Goal: Task Accomplishment & Management: Manage account settings

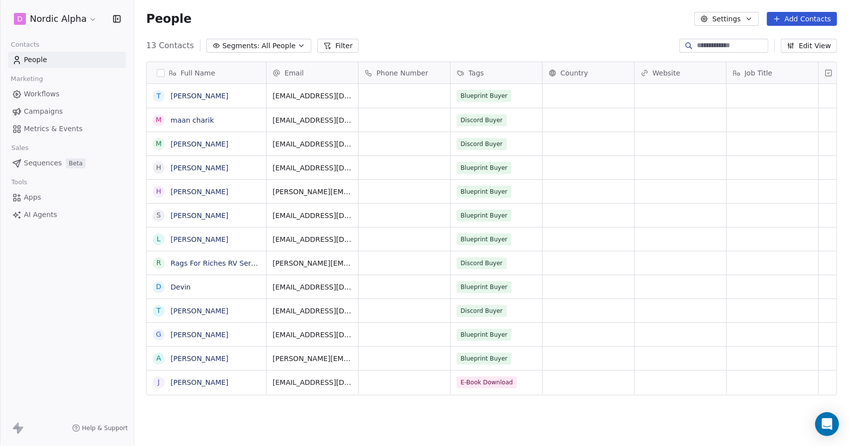
scroll to position [385, 707]
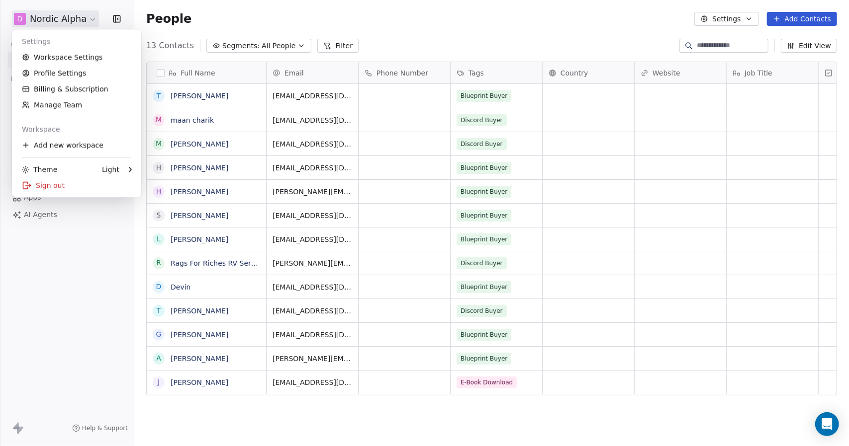
click at [87, 16] on html "D Nordic Alpha Contacts People Marketing Workflows Campaigns Metrics & Events S…" at bounding box center [424, 223] width 849 height 446
click at [84, 54] on link "Workspace Settings" at bounding box center [76, 57] width 121 height 16
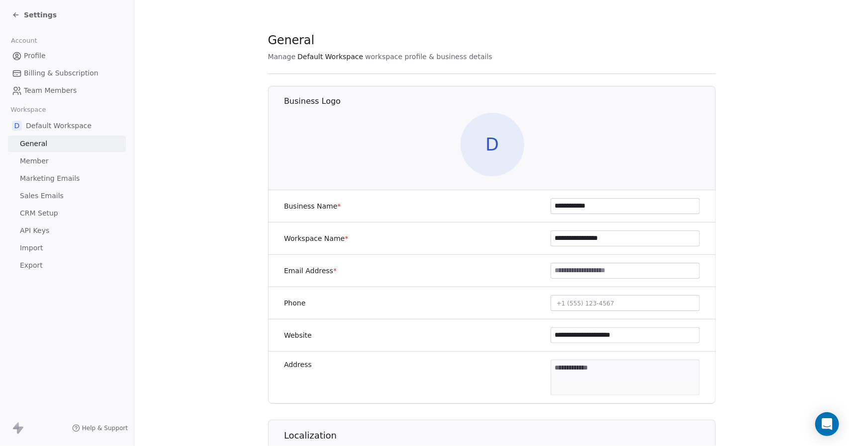
click at [572, 272] on input at bounding box center [625, 270] width 148 height 15
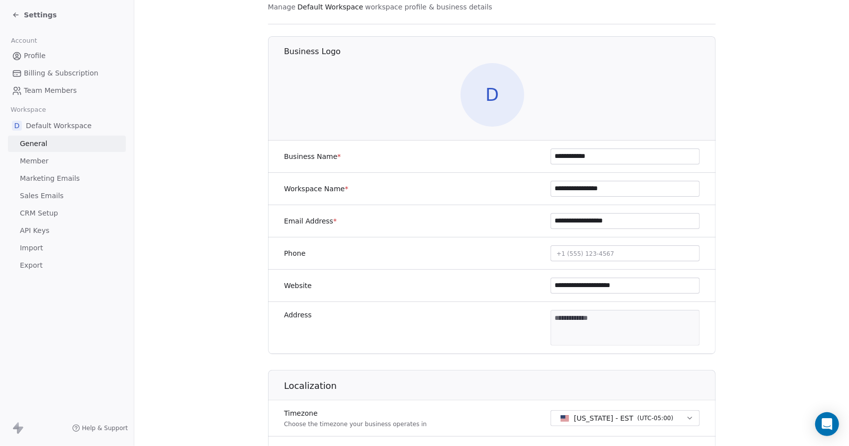
type input "**********"
click at [743, 247] on section "**********" at bounding box center [491, 415] width 714 height 931
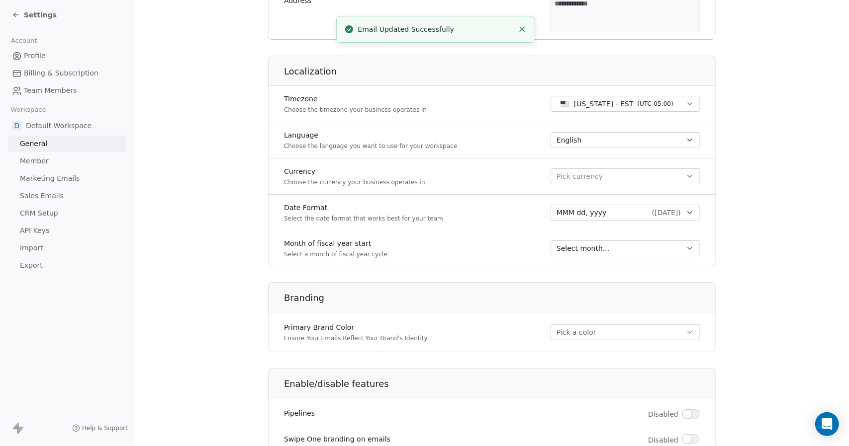
scroll to position [447, 0]
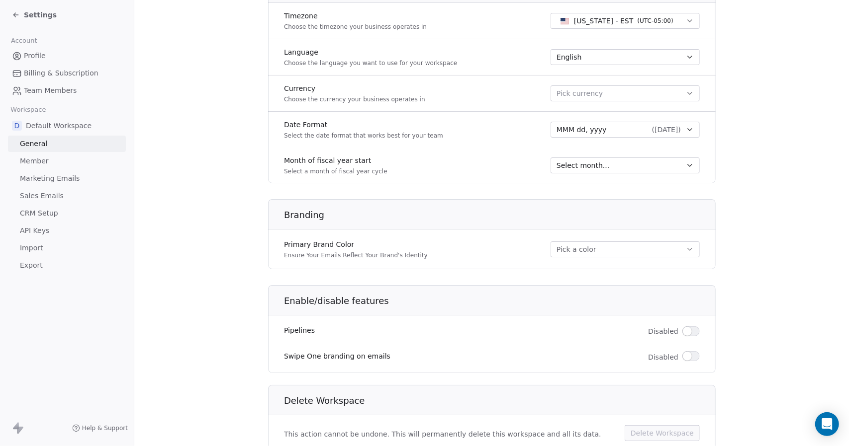
click at [683, 327] on span "button" at bounding box center [687, 331] width 9 height 9
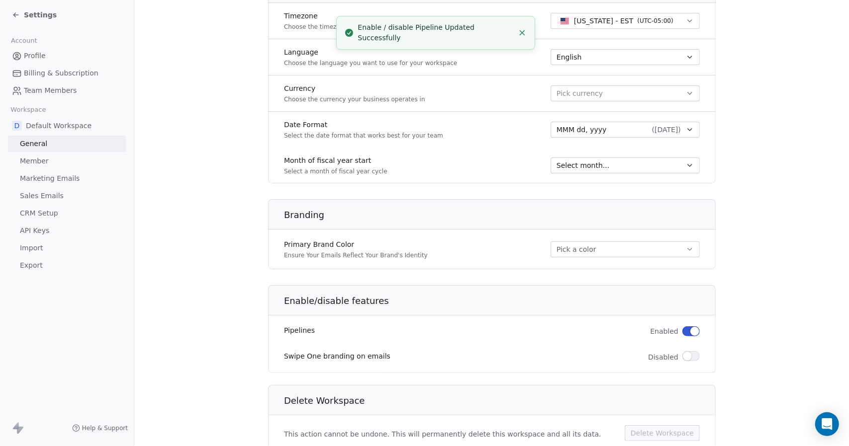
click at [683, 328] on button "button" at bounding box center [690, 332] width 17 height 10
click at [744, 320] on section "**********" at bounding box center [491, 18] width 714 height 931
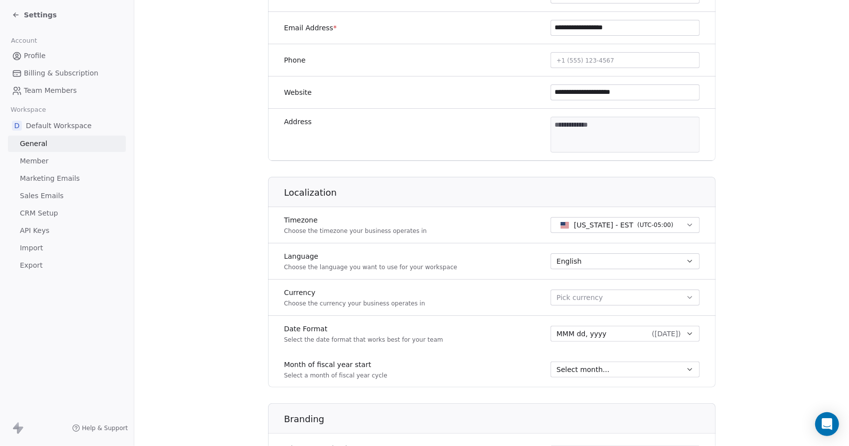
scroll to position [283, 0]
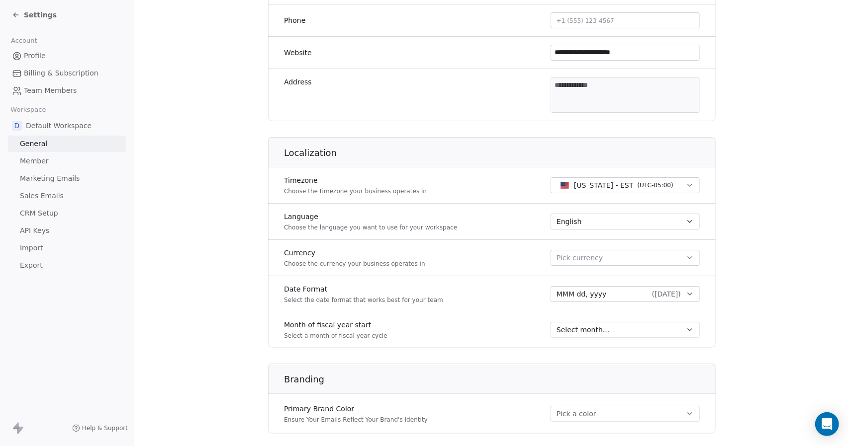
click at [608, 256] on button "Pick currency" at bounding box center [624, 258] width 149 height 16
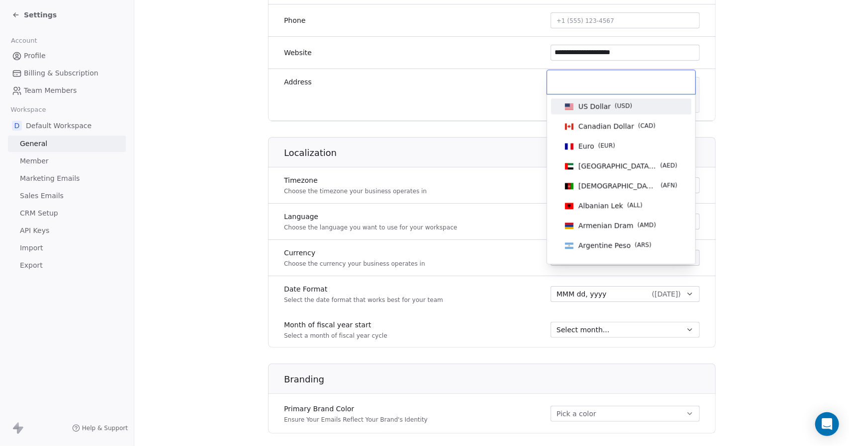
click at [603, 106] on span "US Dollar" at bounding box center [594, 106] width 32 height 10
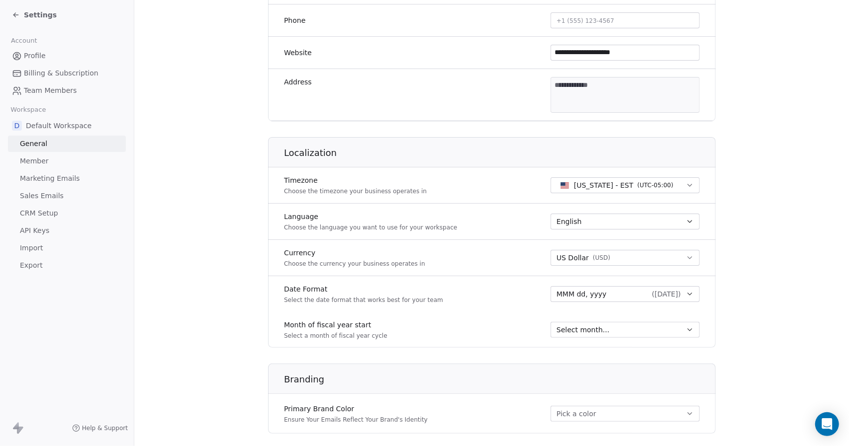
click at [765, 200] on section "**********" at bounding box center [491, 182] width 714 height 931
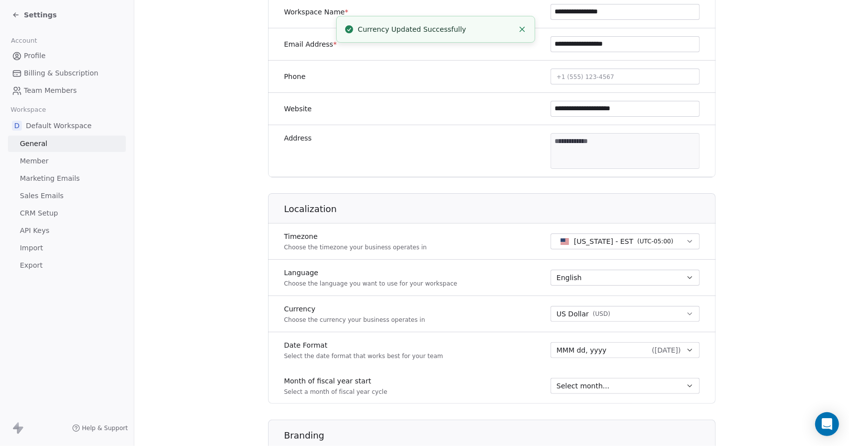
scroll to position [233, 0]
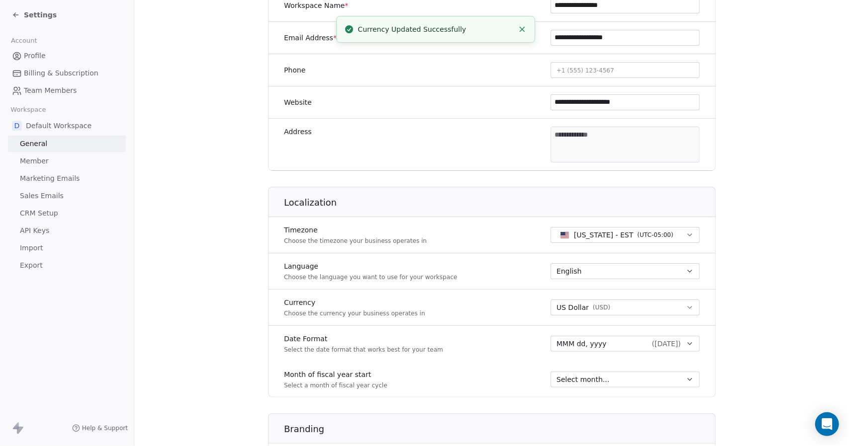
click at [616, 377] on div "Select month..." at bounding box center [618, 380] width 125 height 10
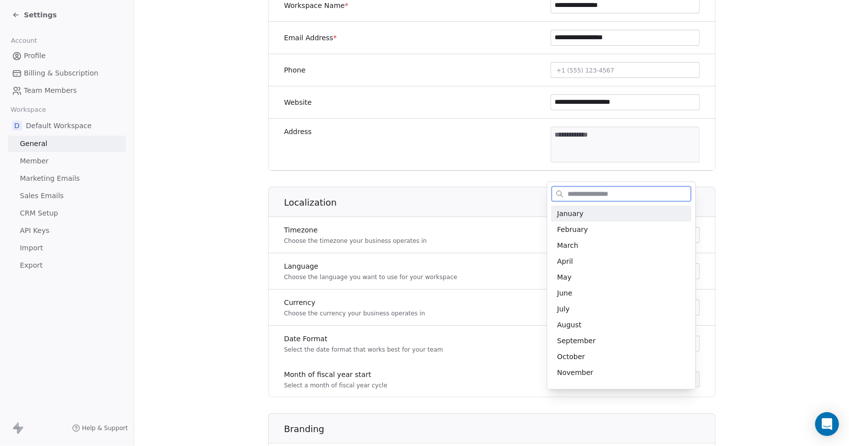
click at [590, 220] on div "January" at bounding box center [621, 214] width 140 height 16
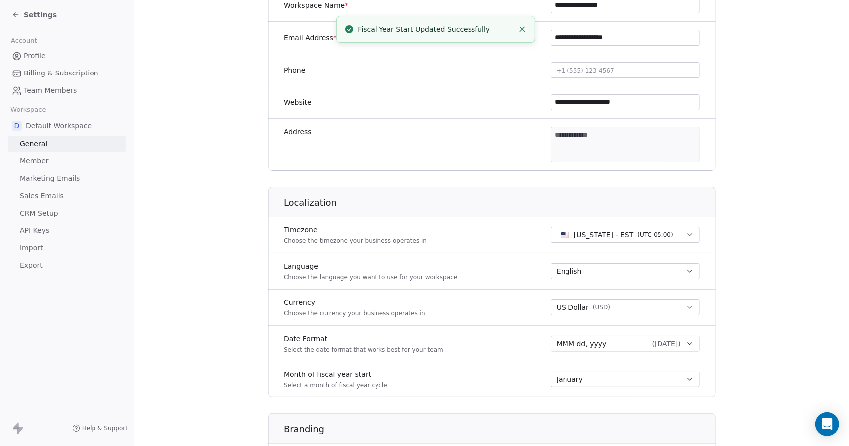
click at [752, 236] on section "**********" at bounding box center [491, 232] width 714 height 931
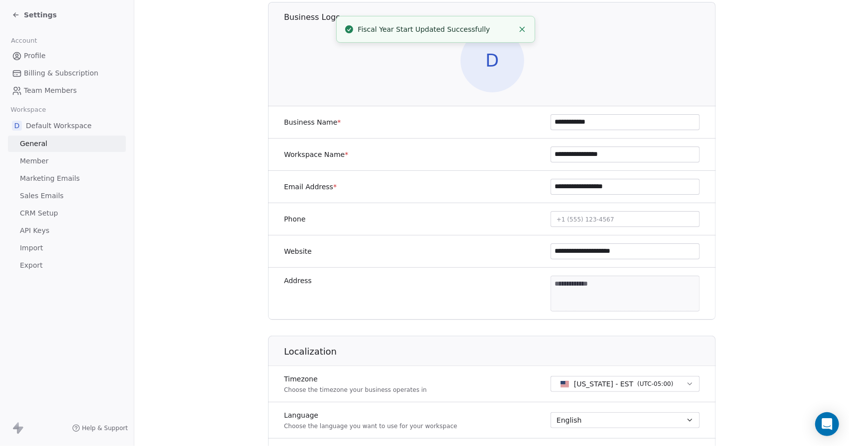
scroll to position [34, 0]
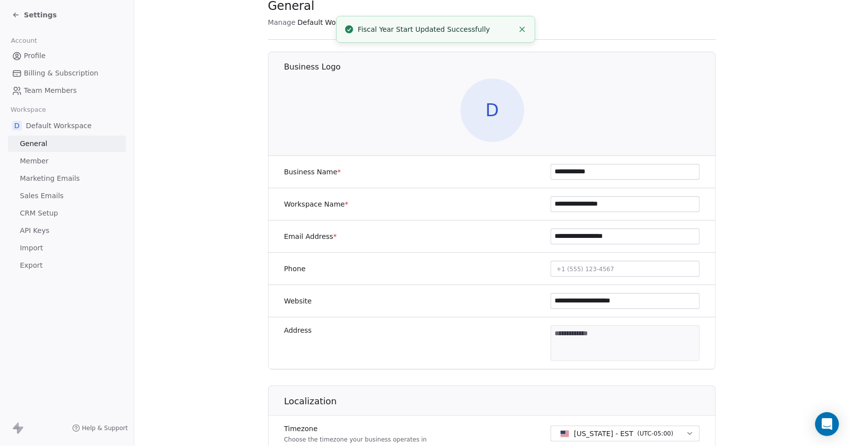
click at [763, 267] on section "**********" at bounding box center [491, 431] width 714 height 931
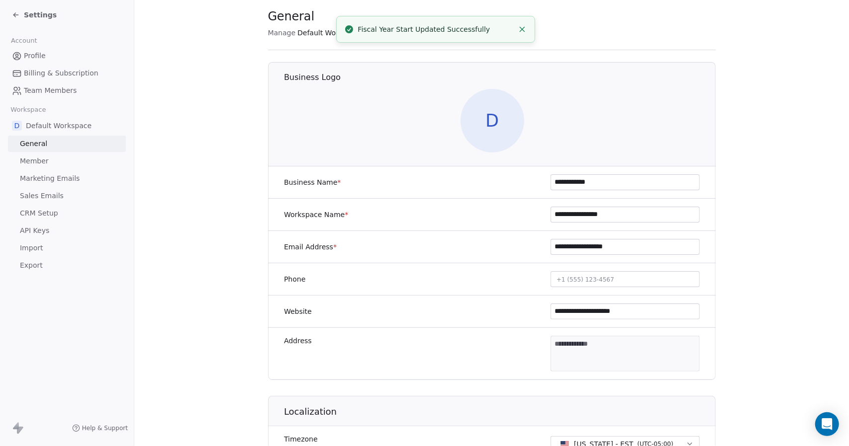
scroll to position [0, 0]
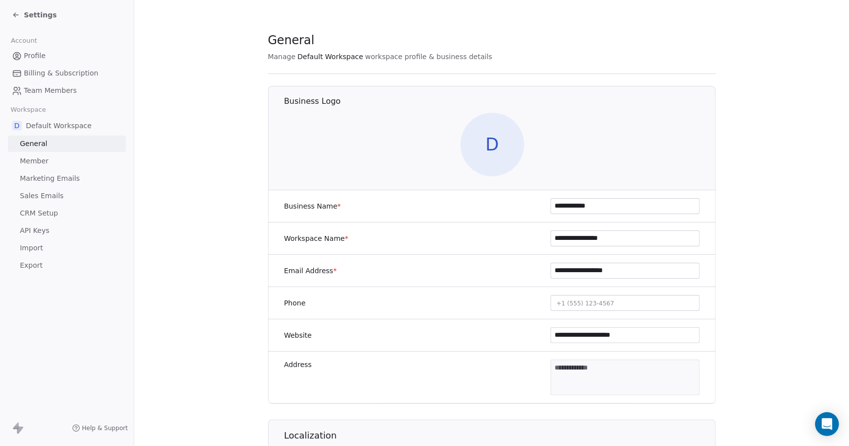
click at [494, 137] on span "D" at bounding box center [492, 145] width 64 height 64
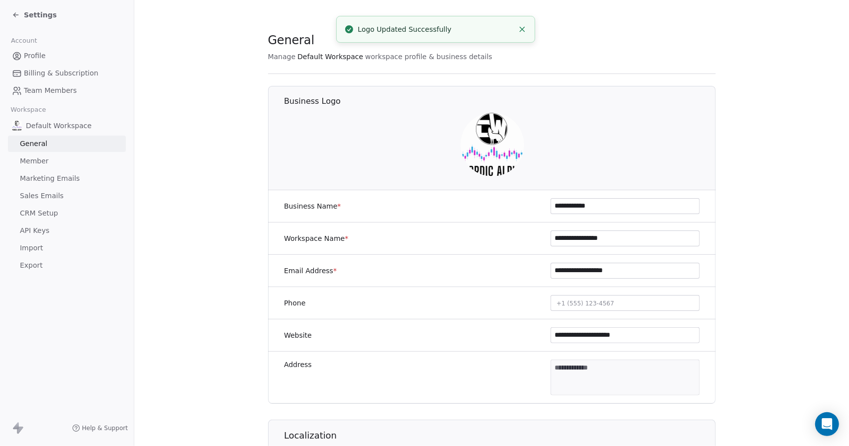
click at [486, 132] on img at bounding box center [492, 145] width 64 height 64
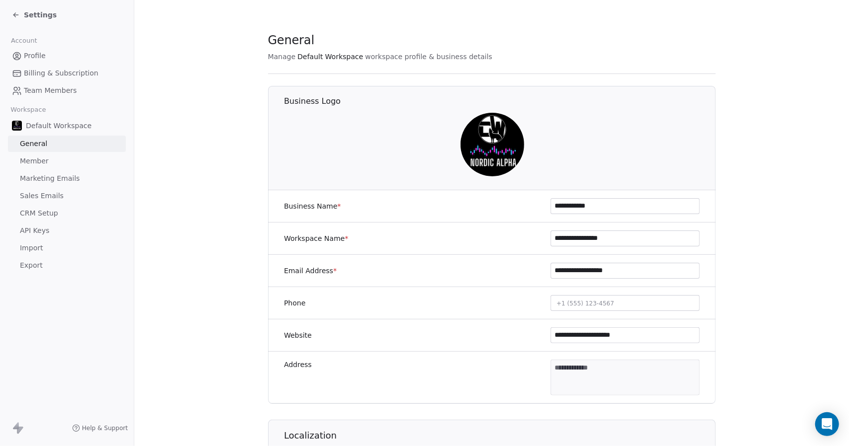
click at [35, 165] on span "Member" at bounding box center [34, 161] width 29 height 10
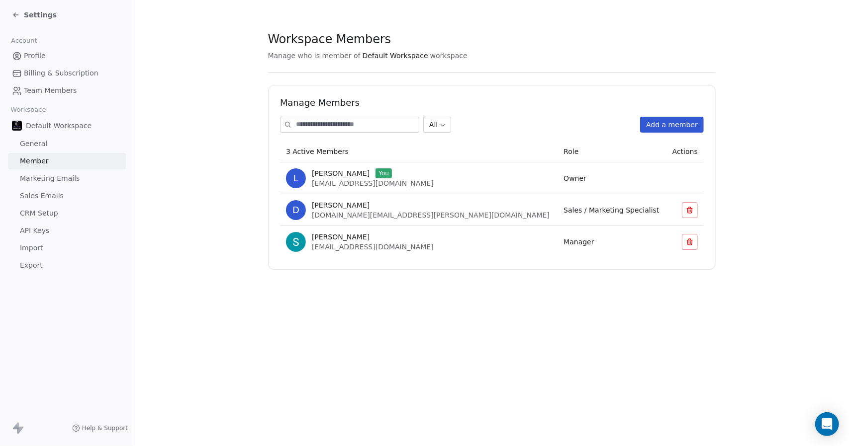
click at [238, 184] on section "Workspace Members Manage who is member of Default Workspace workspace Manage Me…" at bounding box center [491, 151] width 714 height 302
click at [65, 174] on span "Marketing Emails" at bounding box center [50, 178] width 60 height 10
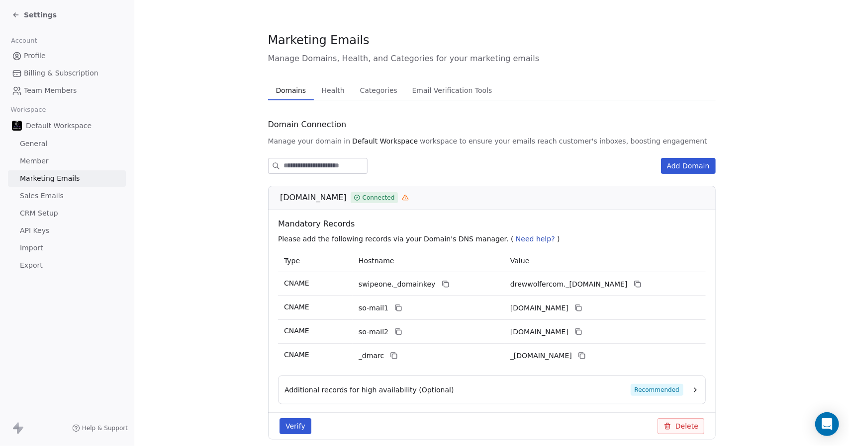
click at [46, 194] on span "Sales Emails" at bounding box center [42, 196] width 44 height 10
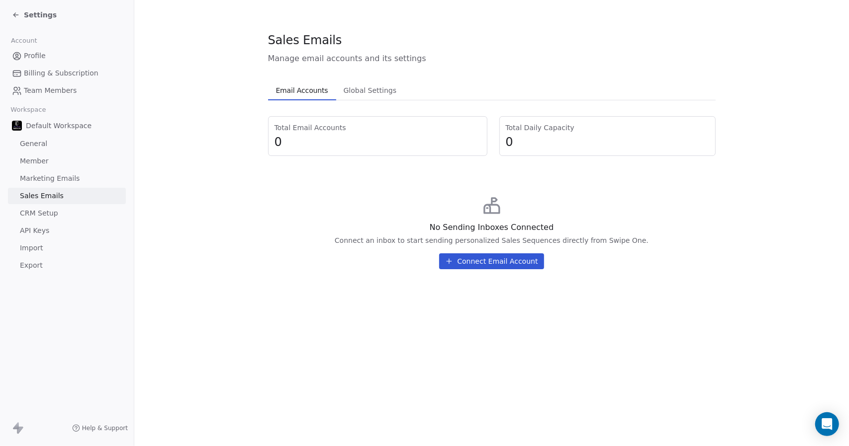
click at [39, 143] on span "General" at bounding box center [33, 144] width 27 height 10
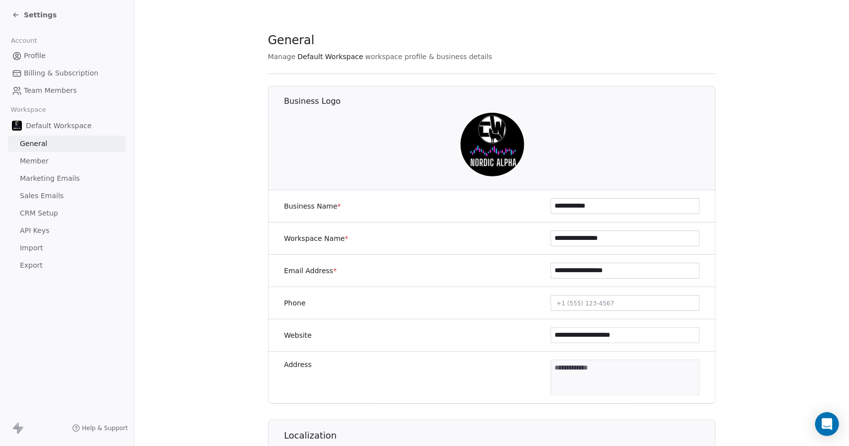
click at [40, 53] on span "Profile" at bounding box center [35, 56] width 22 height 10
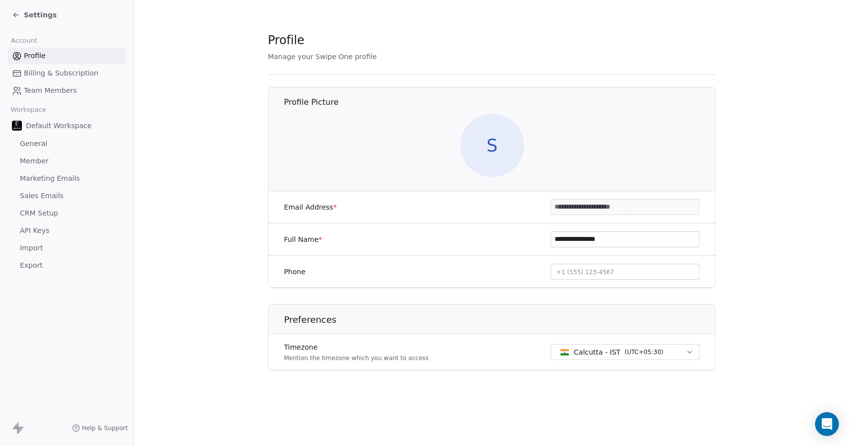
click at [579, 207] on input "**********" at bounding box center [625, 207] width 148 height 15
click at [602, 207] on input "**********" at bounding box center [625, 207] width 148 height 15
click at [585, 349] on span "Calcutta - IST" at bounding box center [597, 352] width 47 height 10
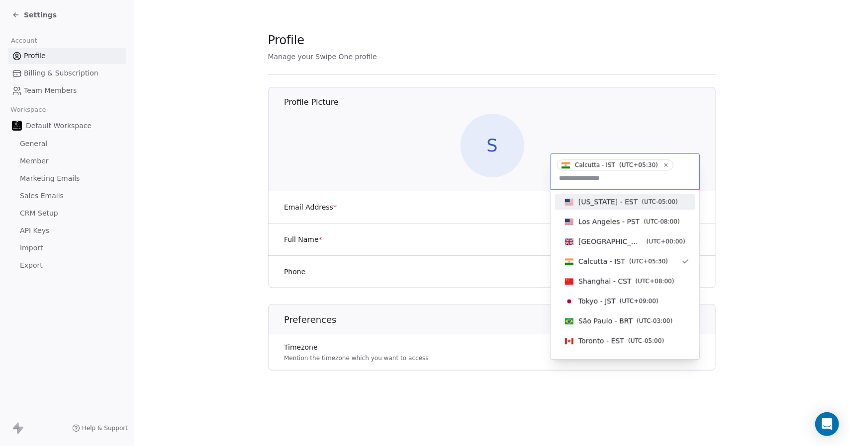
click at [605, 203] on span "[US_STATE] - EST" at bounding box center [608, 202] width 60 height 10
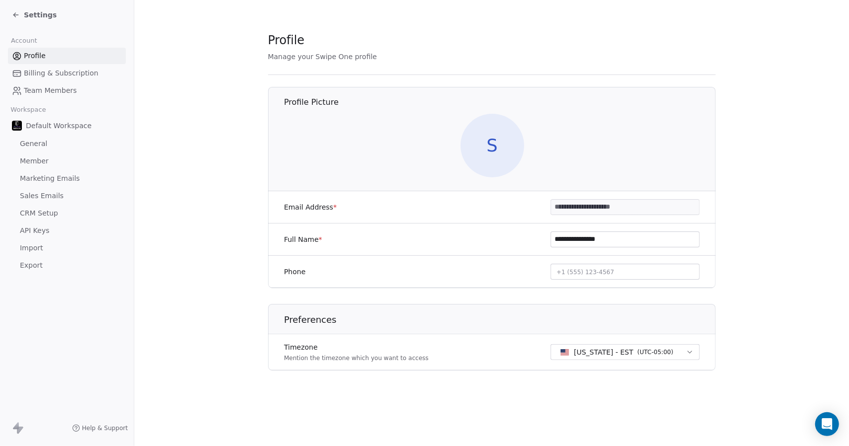
click at [739, 282] on section "**********" at bounding box center [491, 209] width 714 height 419
click at [40, 176] on span "Marketing Emails" at bounding box center [50, 178] width 60 height 10
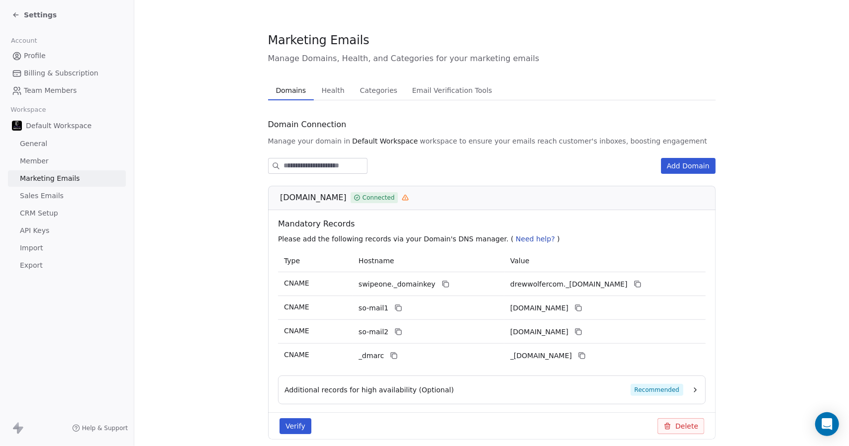
click at [41, 198] on span "Sales Emails" at bounding box center [42, 196] width 44 height 10
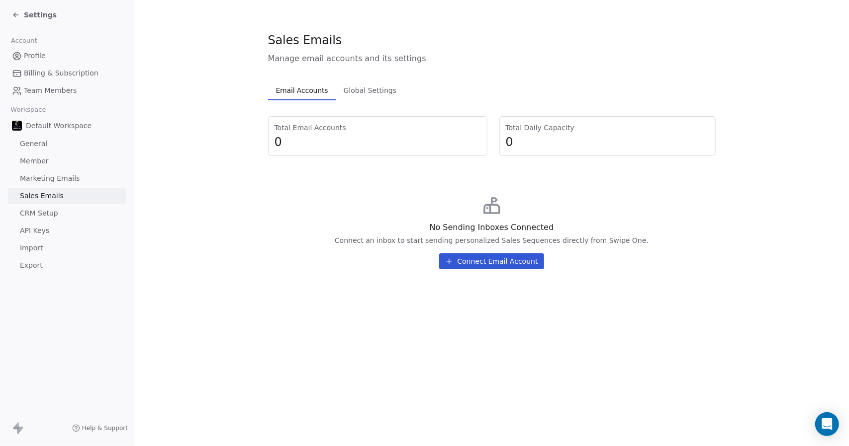
click at [42, 209] on span "CRM Setup" at bounding box center [39, 213] width 38 height 10
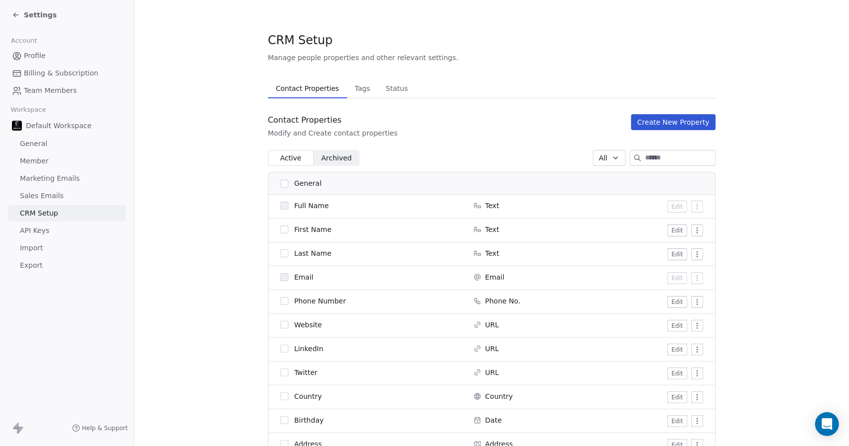
click at [43, 134] on div "Default Workspace" at bounding box center [67, 126] width 118 height 18
click at [43, 146] on span "General" at bounding box center [33, 144] width 27 height 10
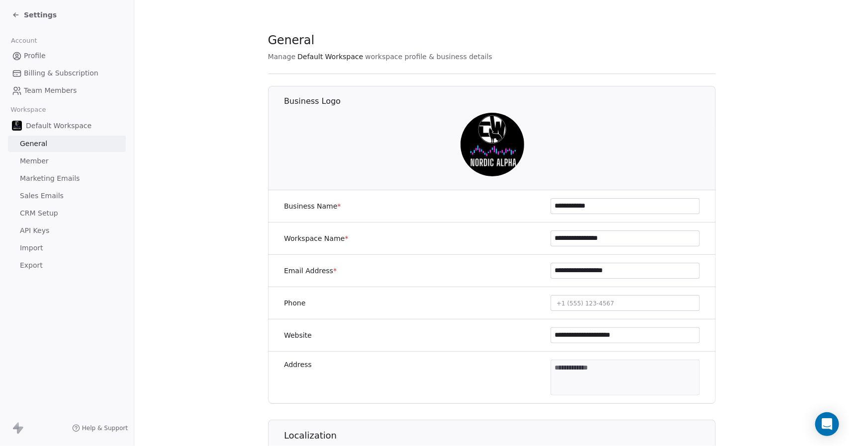
click at [44, 90] on span "Team Members" at bounding box center [50, 91] width 53 height 10
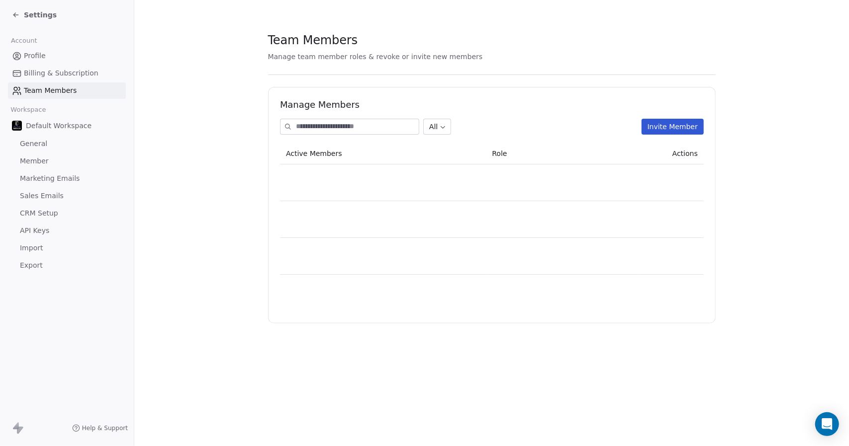
click at [40, 73] on span "Billing & Subscription" at bounding box center [61, 73] width 75 height 10
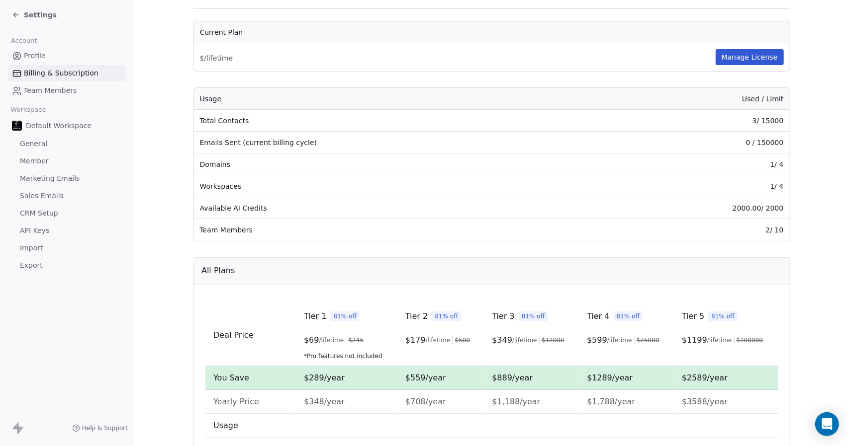
scroll to position [99, 0]
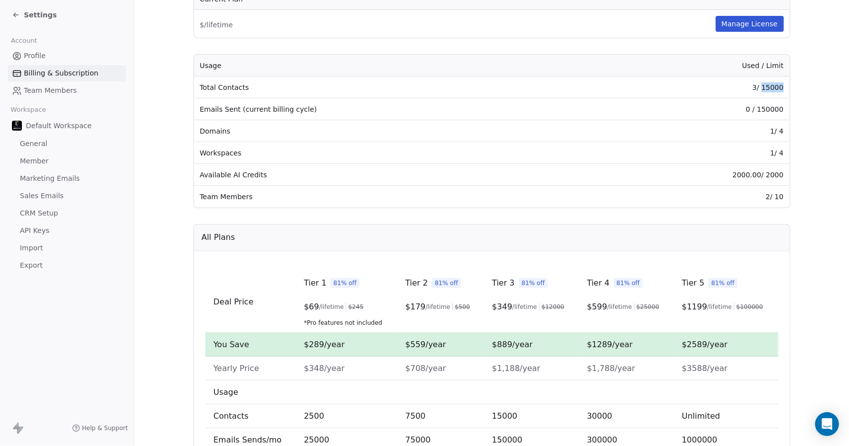
drag, startPoint x: 779, startPoint y: 87, endPoint x: 762, endPoint y: 88, distance: 17.9
click at [762, 88] on td "3 / 15000" at bounding box center [691, 88] width 195 height 22
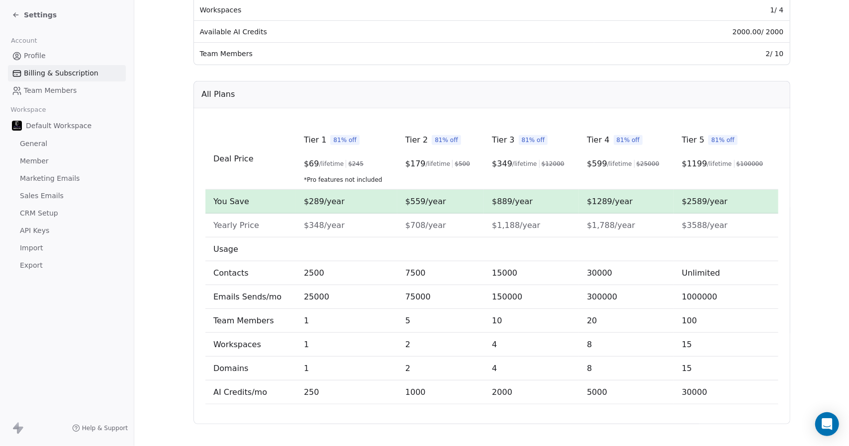
scroll to position [249, 0]
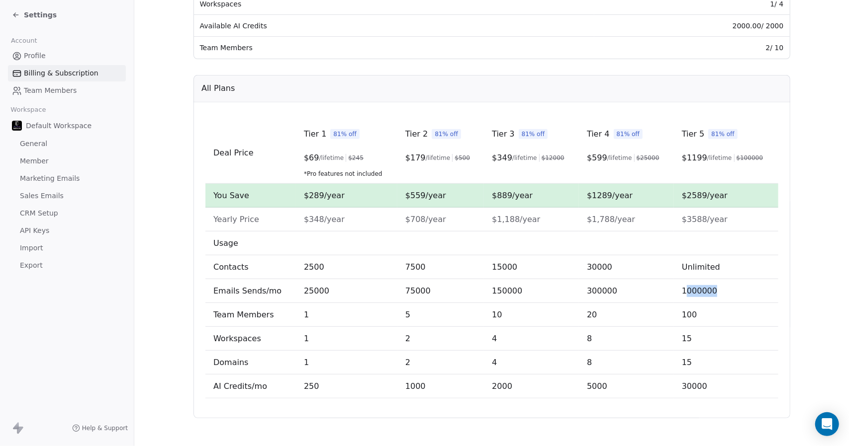
drag, startPoint x: 684, startPoint y: 292, endPoint x: 716, endPoint y: 292, distance: 31.8
click at [716, 292] on td "1000000" at bounding box center [725, 291] width 104 height 24
click at [711, 291] on td "1000000" at bounding box center [725, 291] width 104 height 24
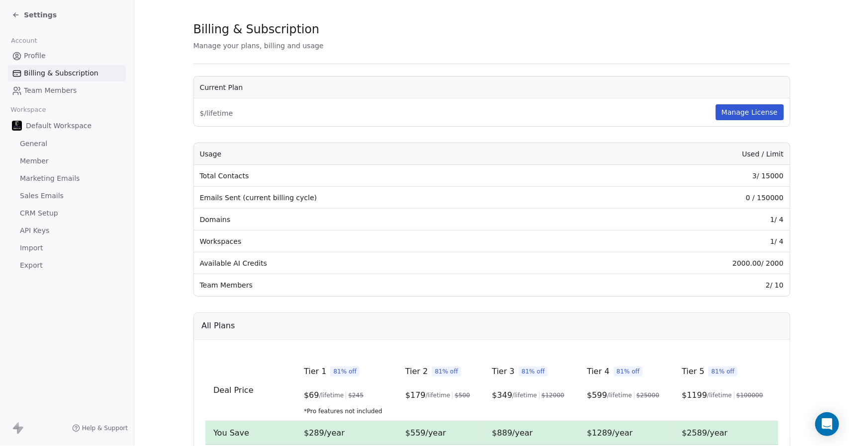
scroll to position [3, 0]
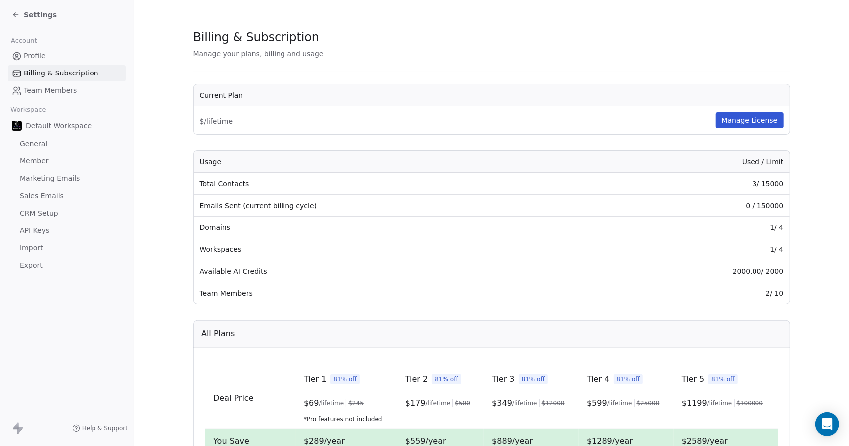
click at [752, 116] on button "Manage License" at bounding box center [749, 120] width 68 height 16
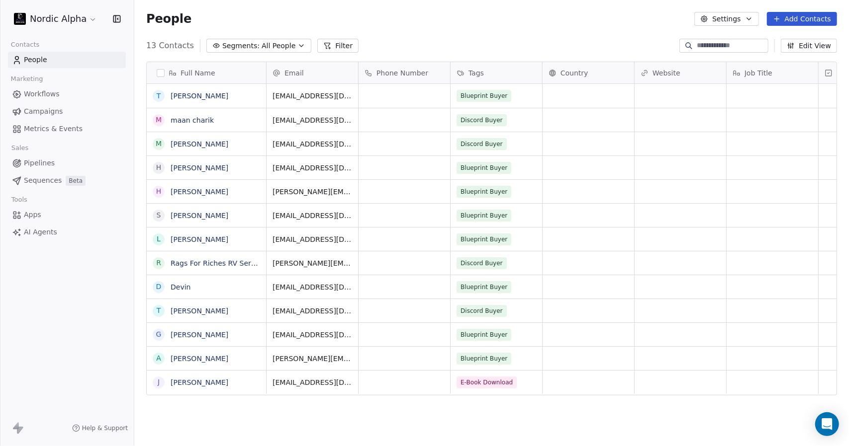
scroll to position [385, 707]
click at [56, 27] on div "Nordic Alpha" at bounding box center [67, 19] width 134 height 38
click at [58, 18] on html "Nordic Alpha Contacts People Marketing Workflows Campaigns Metrics & Events Sal…" at bounding box center [424, 223] width 849 height 446
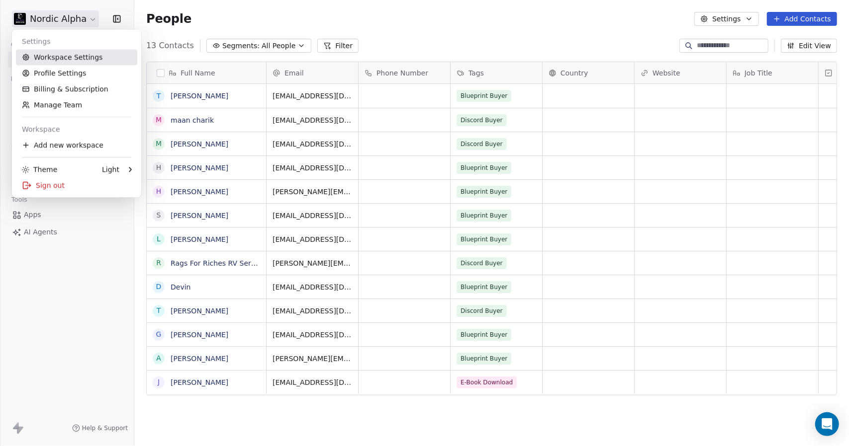
click at [66, 57] on link "Workspace Settings" at bounding box center [76, 57] width 121 height 16
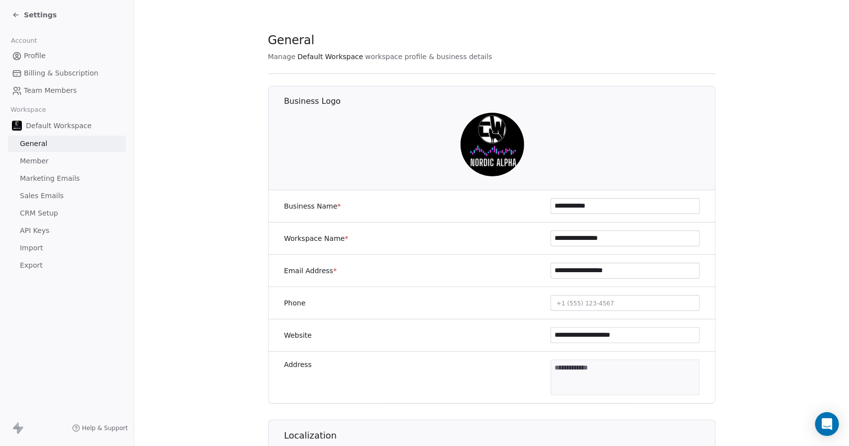
click at [517, 198] on div "**********" at bounding box center [491, 206] width 447 height 32
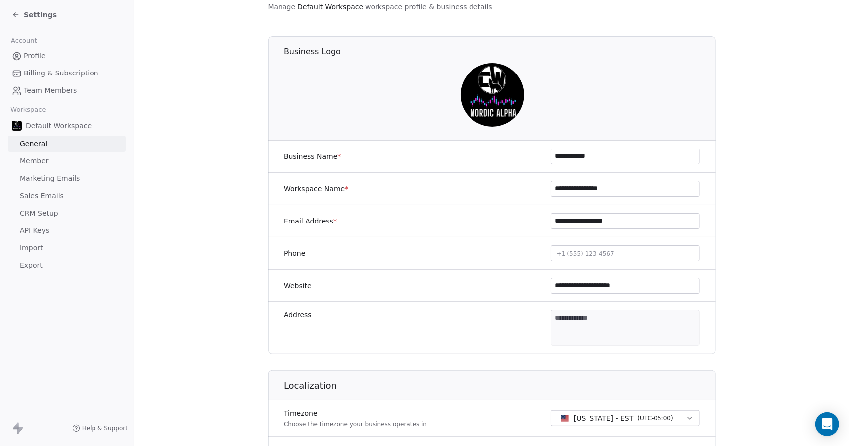
drag, startPoint x: 627, startPoint y: 190, endPoint x: 540, endPoint y: 190, distance: 87.5
click at [540, 190] on div "**********" at bounding box center [491, 189] width 447 height 32
type input "**********"
click at [736, 207] on section "**********" at bounding box center [491, 415] width 714 height 931
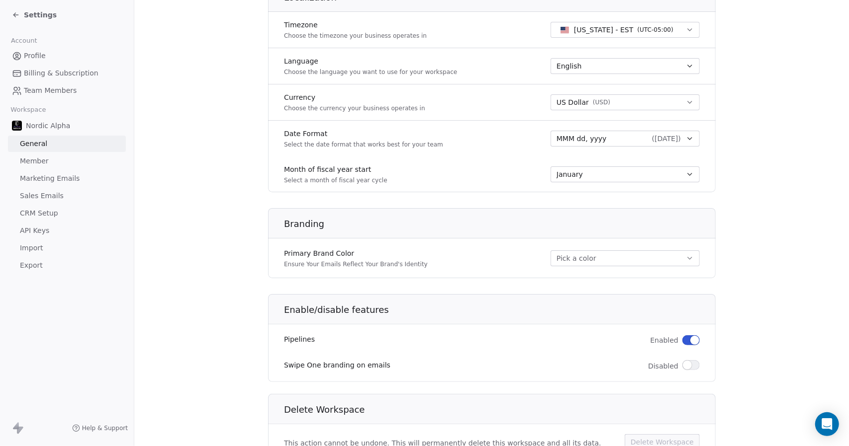
scroll to position [432, 0]
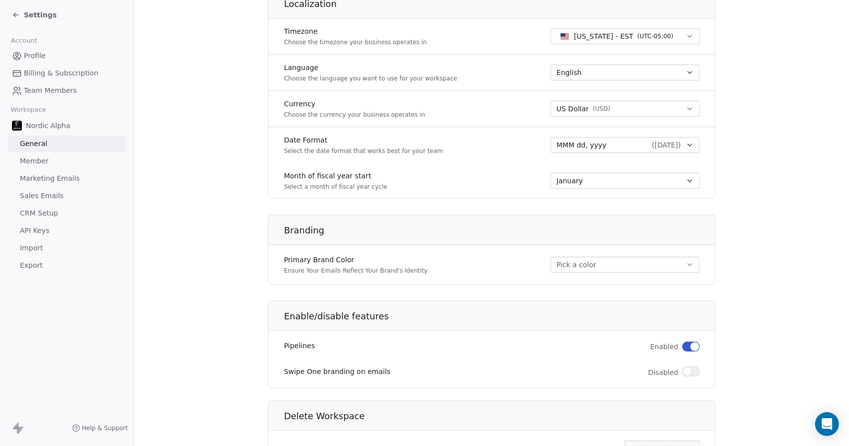
click at [23, 15] on div "Settings" at bounding box center [34, 15] width 45 height 10
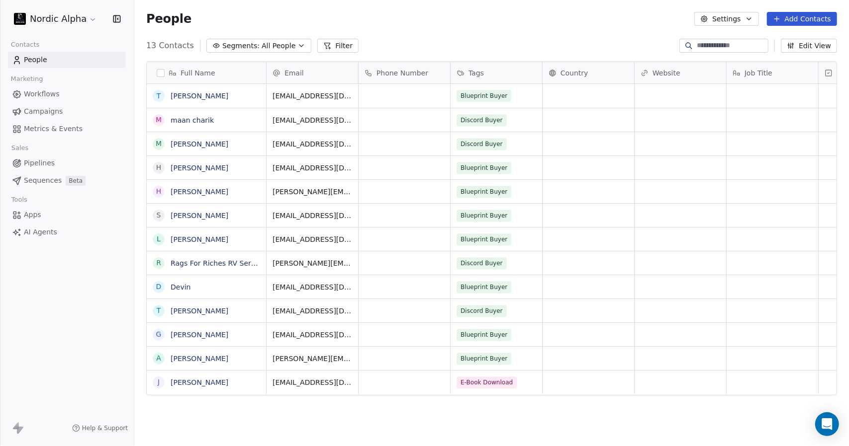
scroll to position [385, 707]
click at [58, 18] on html "Nordic Alpha Contacts People Marketing Workflows Campaigns Metrics & Events Sal…" at bounding box center [424, 223] width 849 height 446
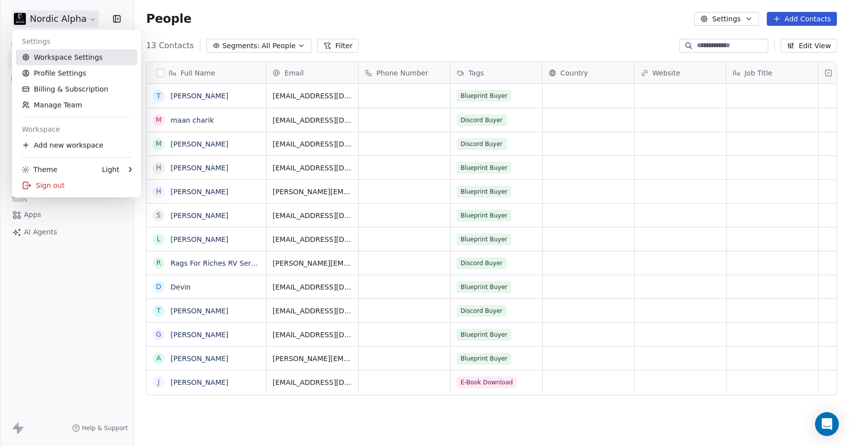
click at [68, 54] on link "Workspace Settings" at bounding box center [76, 57] width 121 height 16
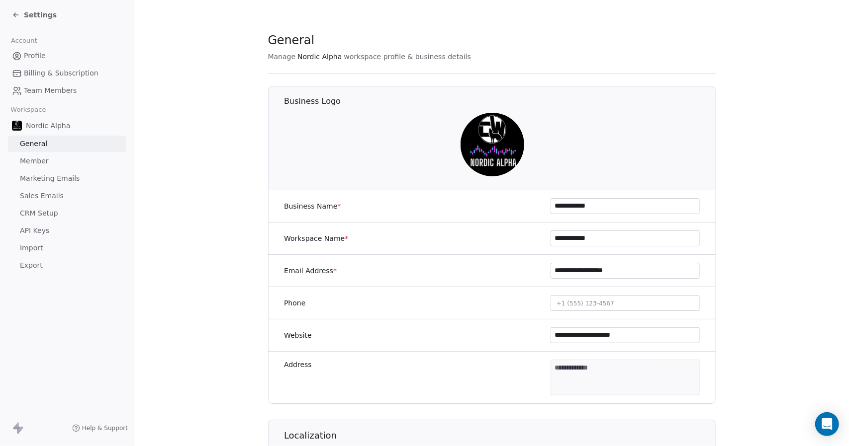
click at [57, 182] on span "Marketing Emails" at bounding box center [50, 178] width 60 height 10
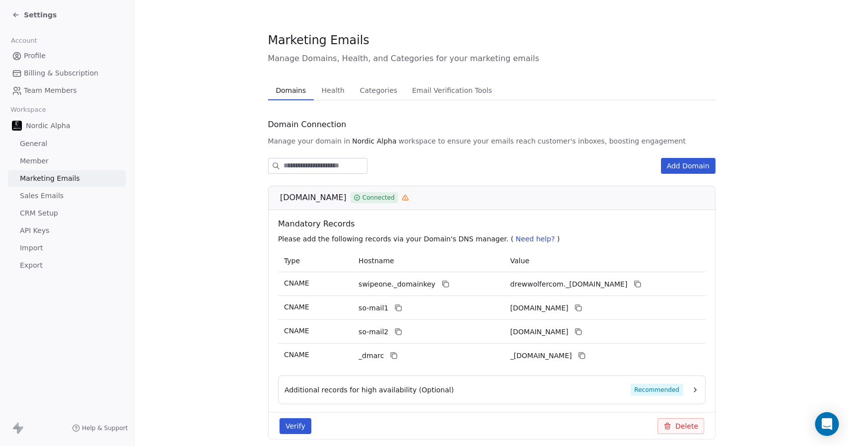
click at [40, 197] on span "Sales Emails" at bounding box center [42, 196] width 44 height 10
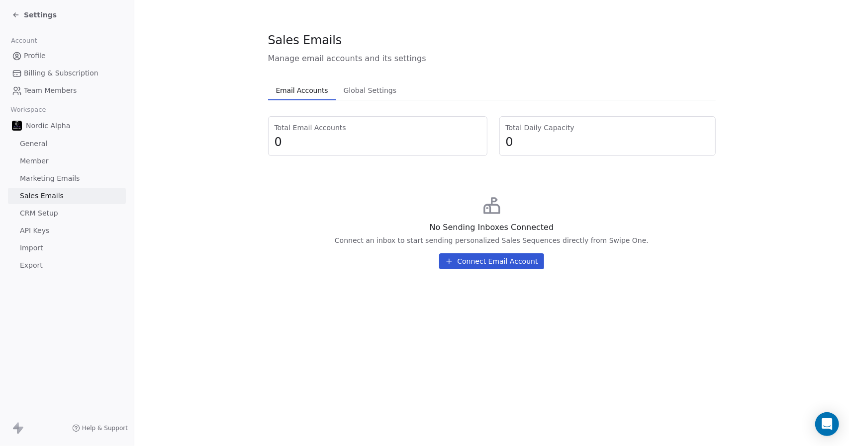
click at [370, 90] on span "Global Settings" at bounding box center [370, 91] width 61 height 14
click at [300, 96] on span "Email Accounts" at bounding box center [302, 91] width 60 height 14
click at [41, 178] on span "Marketing Emails" at bounding box center [50, 178] width 60 height 10
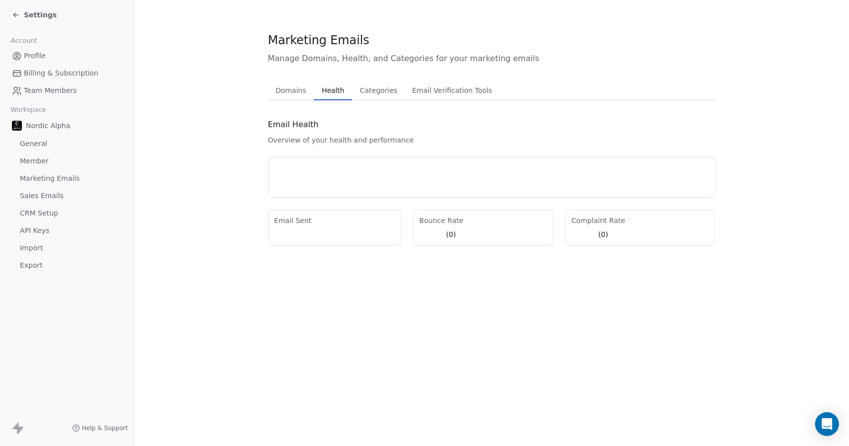
click at [323, 92] on span "Health" at bounding box center [333, 91] width 30 height 14
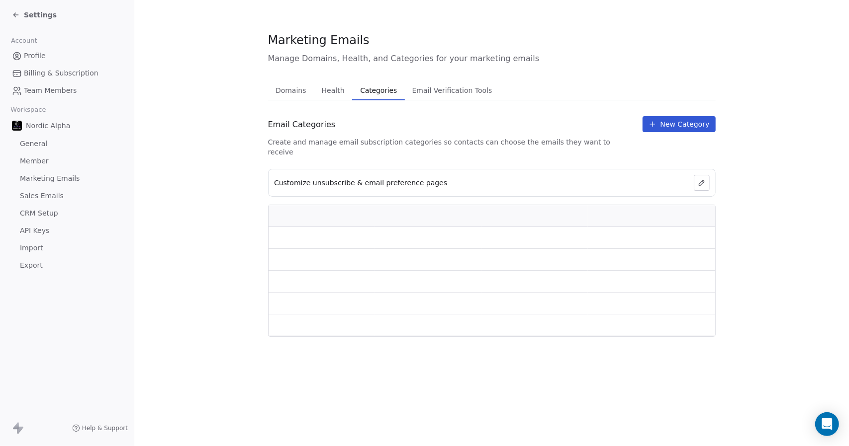
click at [378, 90] on span "Categories" at bounding box center [378, 91] width 45 height 14
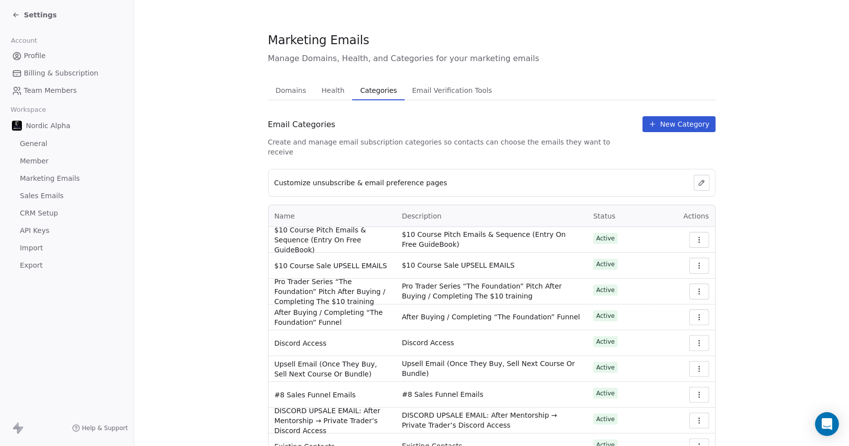
click at [448, 80] on div "Marketing Emails Manage Domains, Health, and Categories for your marketing emai…" at bounding box center [491, 285] width 447 height 506
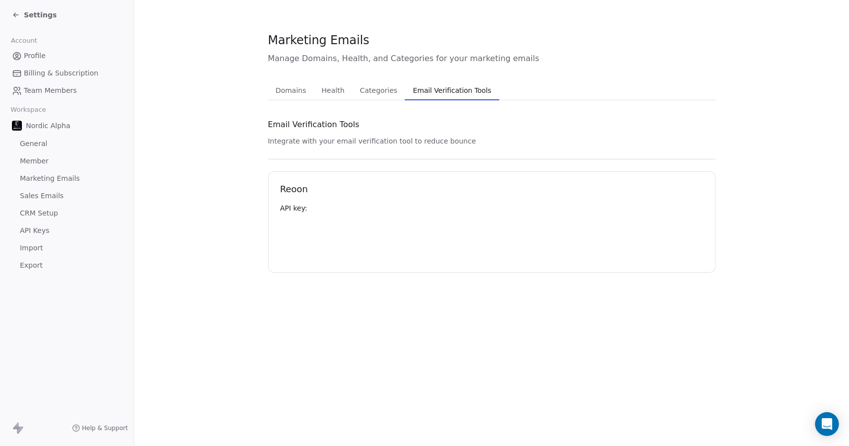
click at [450, 88] on span "Email Verification Tools" at bounding box center [452, 91] width 86 height 14
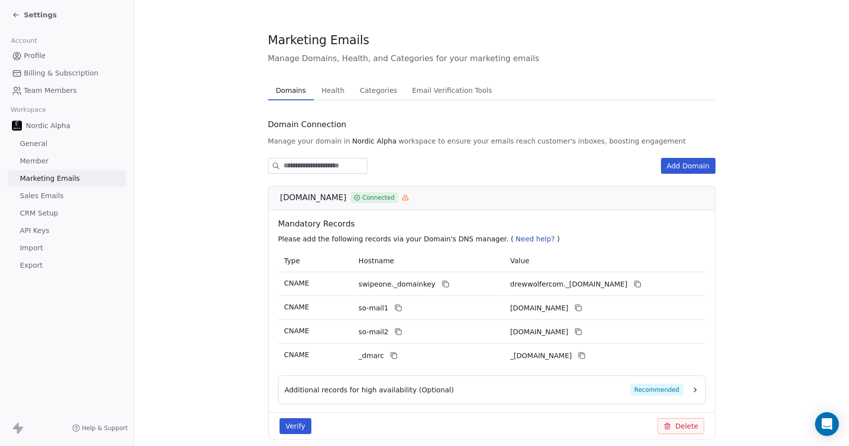
click at [299, 94] on span "Domains" at bounding box center [290, 91] width 38 height 14
click at [469, 168] on div "Add Domain" at bounding box center [491, 166] width 447 height 16
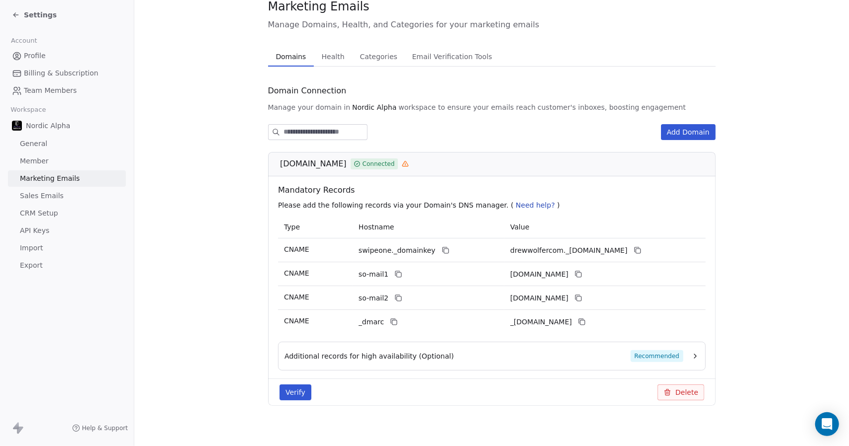
scroll to position [41, 0]
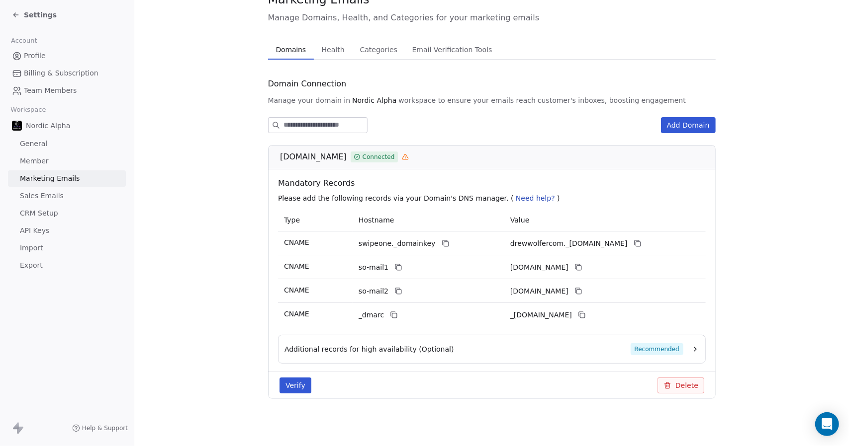
click at [369, 348] on span "Additional records for high availability (Optional)" at bounding box center [369, 349] width 170 height 10
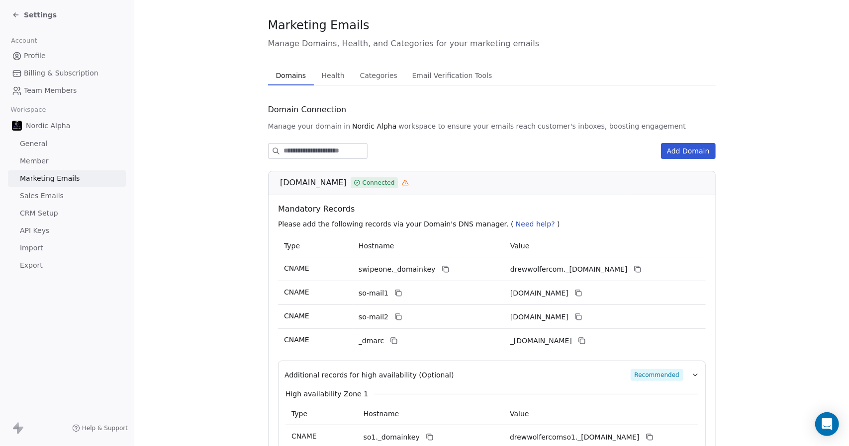
scroll to position [0, 0]
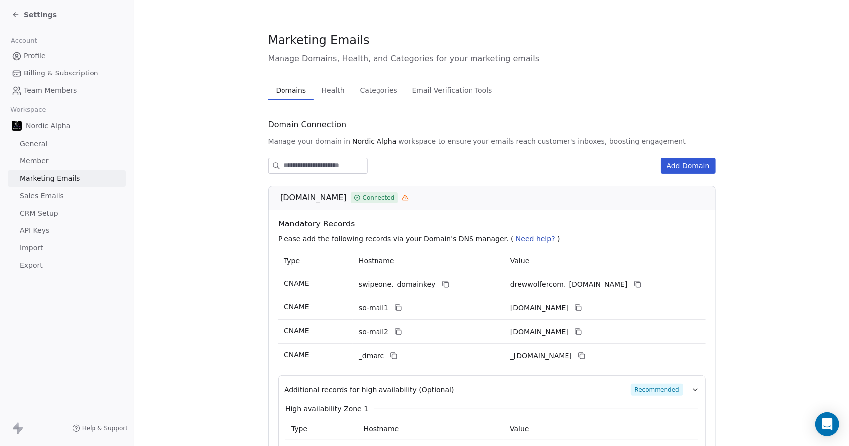
click at [330, 90] on span "Health" at bounding box center [333, 91] width 31 height 14
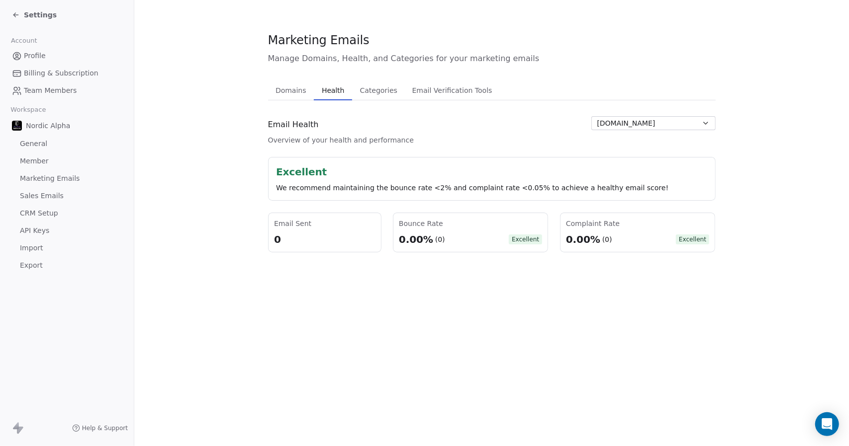
click at [306, 89] on button "Domains Domains" at bounding box center [291, 91] width 46 height 20
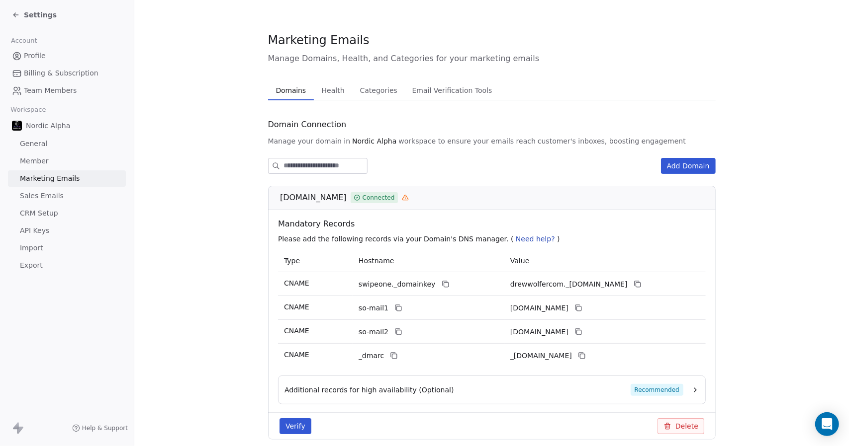
click at [607, 74] on div "Marketing Emails Manage Domains, Health, and Categories for your marketing emai…" at bounding box center [491, 244] width 447 height 424
click at [49, 197] on span "Sales Emails" at bounding box center [42, 196] width 44 height 10
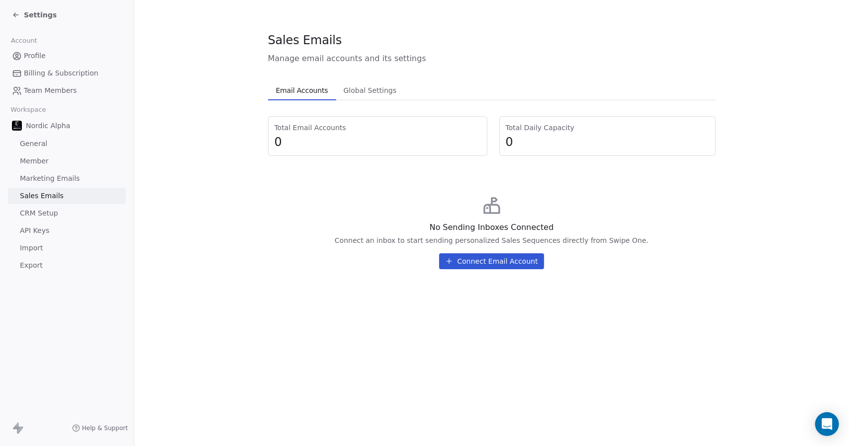
click at [359, 85] on span "Global Settings" at bounding box center [370, 91] width 61 height 14
click at [304, 93] on span "Email Accounts" at bounding box center [302, 91] width 60 height 14
click at [484, 248] on div "No Sending Inboxes Connected Connect an inbox to start sending personalized Sal…" at bounding box center [491, 232] width 447 height 89
click at [486, 257] on button "Connect Email Account" at bounding box center [491, 262] width 104 height 16
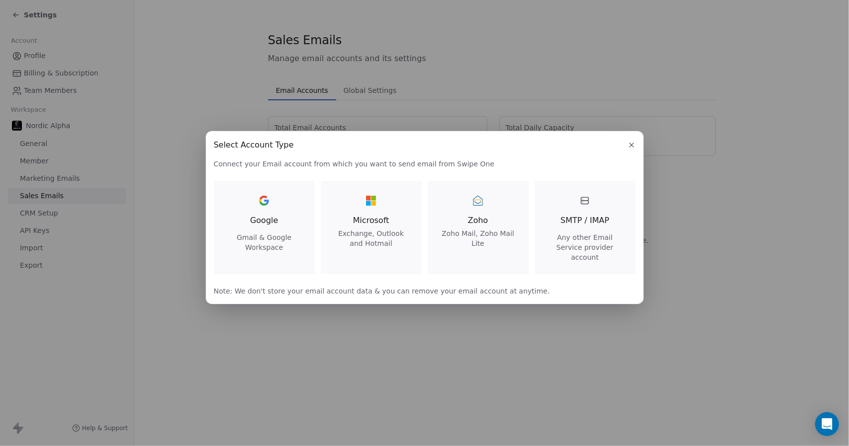
click at [630, 149] on icon "button" at bounding box center [631, 145] width 8 height 8
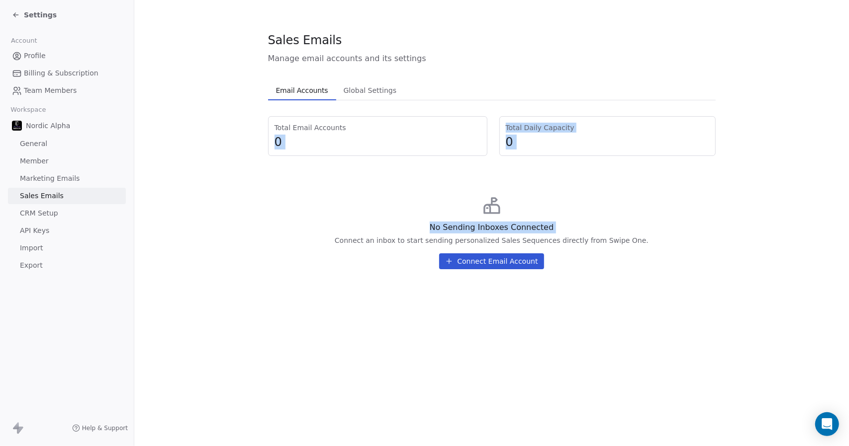
click at [190, 155] on section "Sales Emails Manage email accounts and its settings Email Accounts Email Accoun…" at bounding box center [491, 154] width 714 height 309
click at [46, 177] on span "Marketing Emails" at bounding box center [50, 178] width 60 height 10
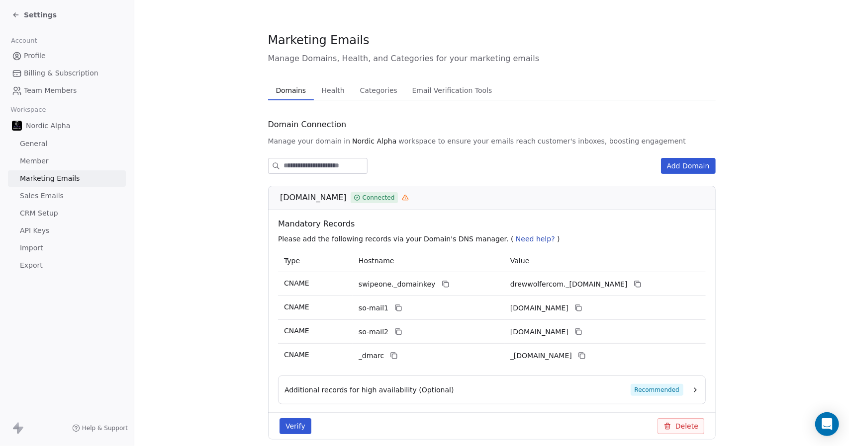
click at [331, 88] on span "Health" at bounding box center [333, 91] width 31 height 14
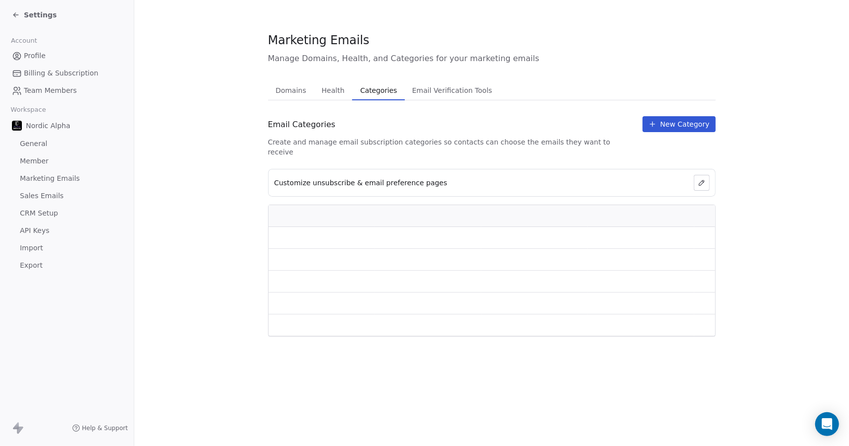
click at [373, 89] on span "Categories" at bounding box center [378, 91] width 45 height 14
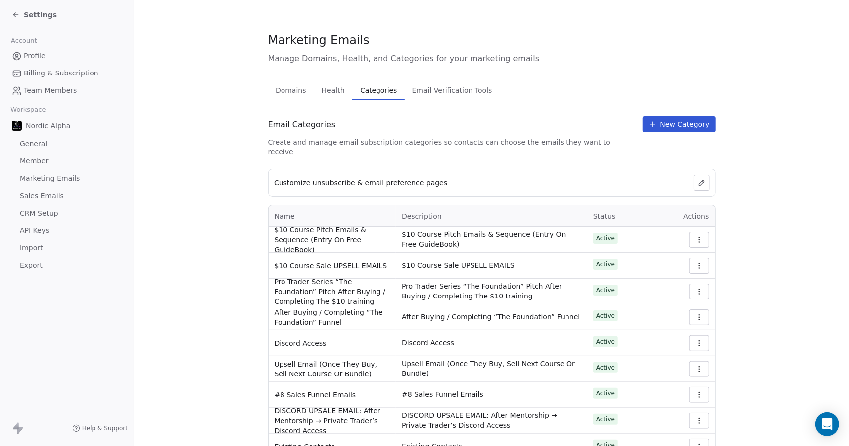
click at [449, 88] on span "Email Verification Tools" at bounding box center [452, 91] width 88 height 14
